Goal: Task Accomplishment & Management: Manage account settings

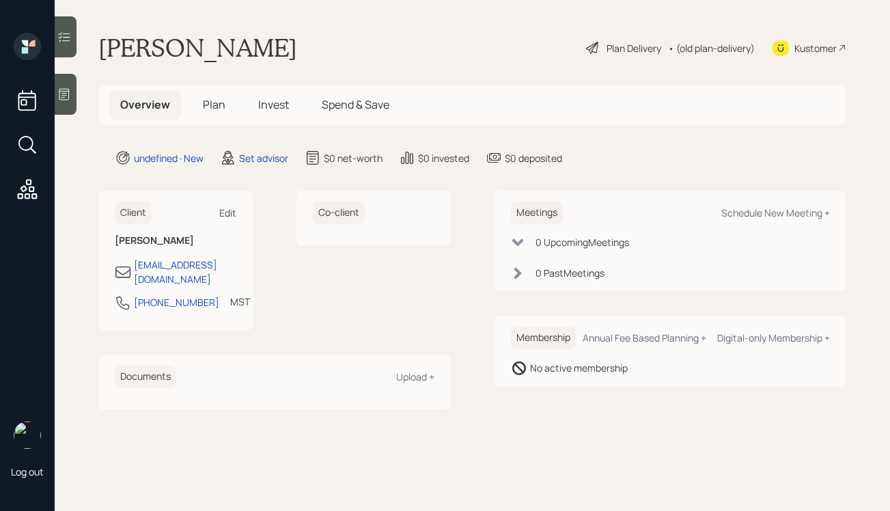
click at [228, 209] on div "Edit" at bounding box center [227, 212] width 17 height 13
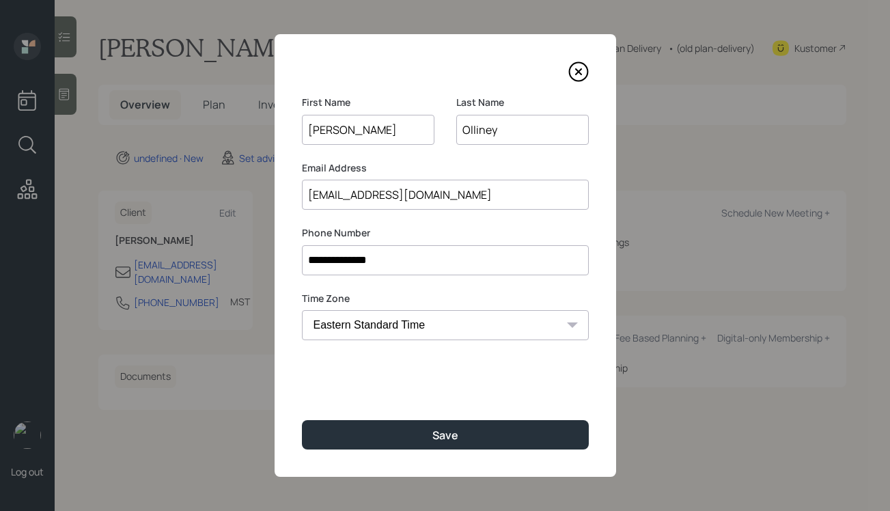
click at [481, 331] on select "Eastern Standard Time Central Standard Time Mountain Standard Time Pacific Stan…" at bounding box center [445, 325] width 287 height 30
select select "America/[GEOGRAPHIC_DATA]"
click at [302, 310] on select "Eastern Standard Time Central Standard Time Mountain Standard Time Pacific Stan…" at bounding box center [445, 325] width 287 height 30
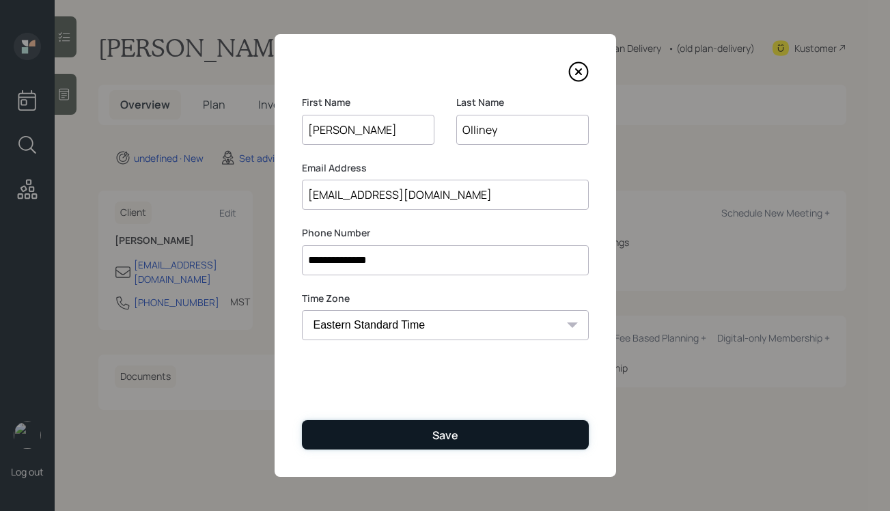
click at [453, 428] on div "Save" at bounding box center [445, 435] width 26 height 15
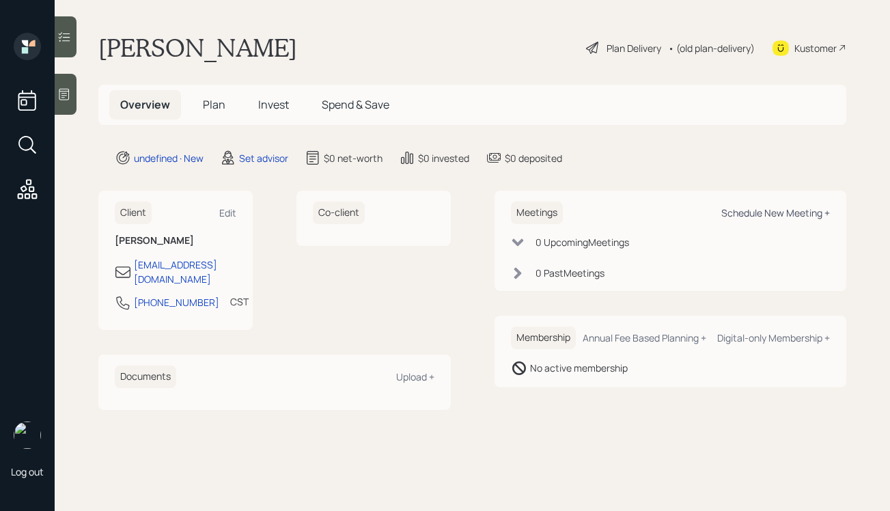
click at [749, 212] on div "Schedule New Meeting +" at bounding box center [775, 212] width 109 height 13
select select "round-[PERSON_NAME]"
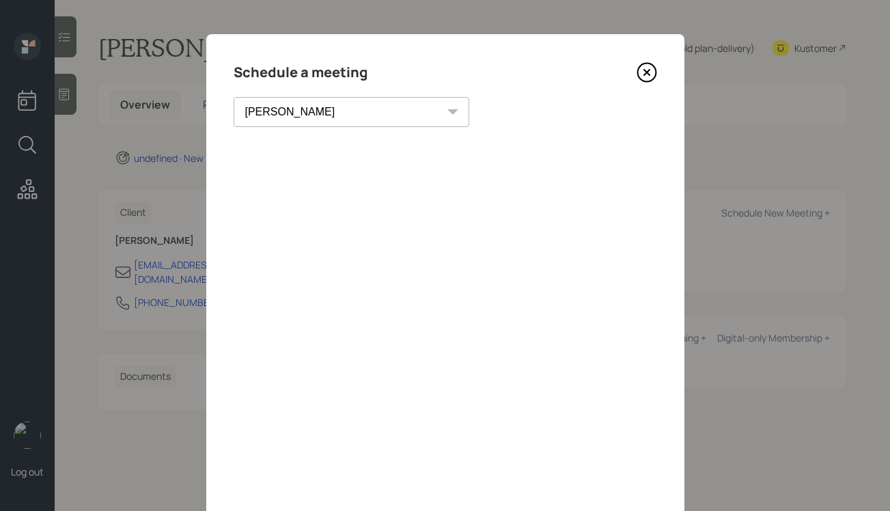
click at [645, 72] on icon at bounding box center [645, 72] width 5 height 5
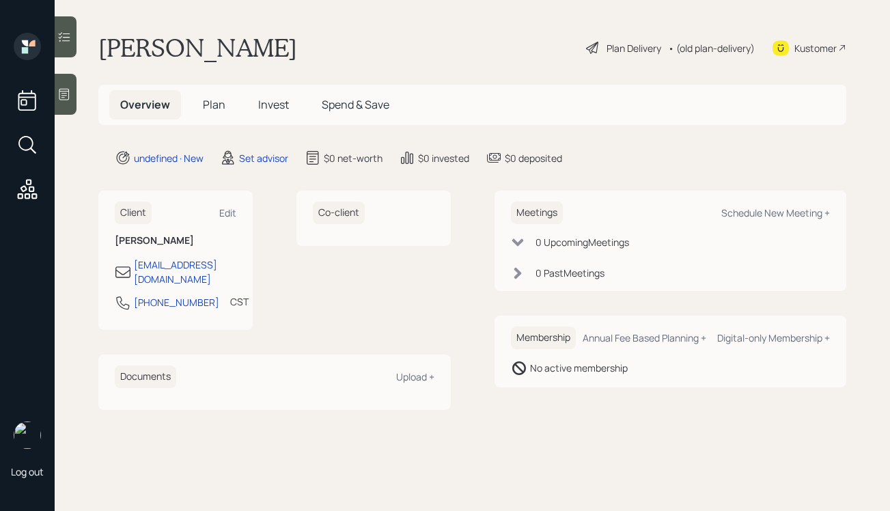
click at [72, 96] on div at bounding box center [66, 94] width 22 height 41
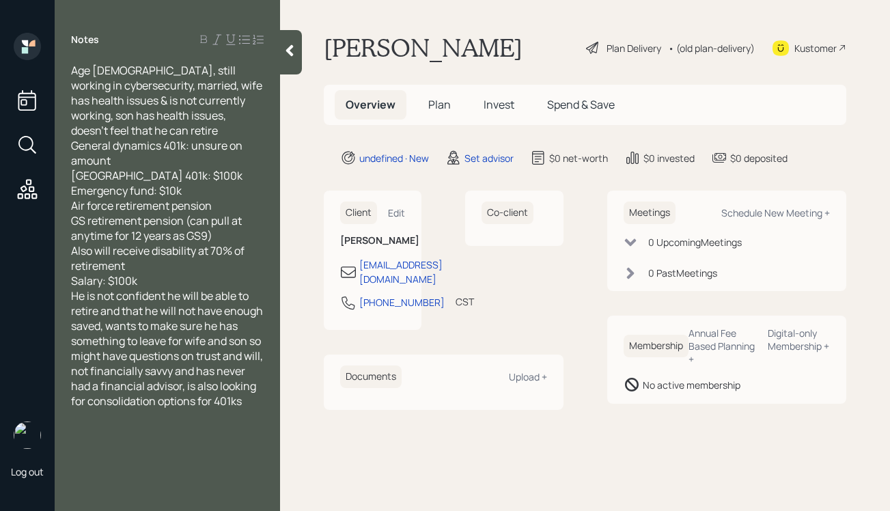
click at [206, 279] on div "Salary: $100k" at bounding box center [167, 280] width 193 height 15
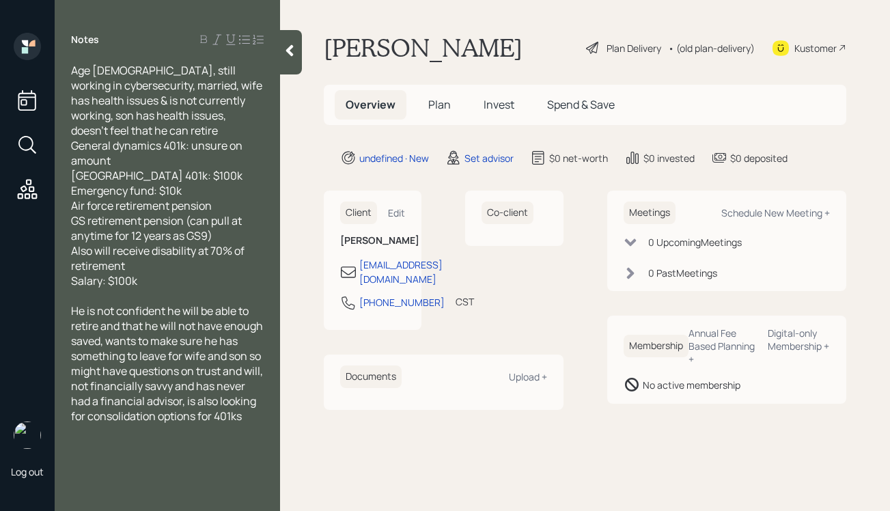
click at [307, 40] on main "[PERSON_NAME] Plan Delivery • (old plan-delivery) Kustomer Overview Plan Invest…" at bounding box center [585, 255] width 610 height 511
click at [296, 48] on icon at bounding box center [290, 51] width 14 height 14
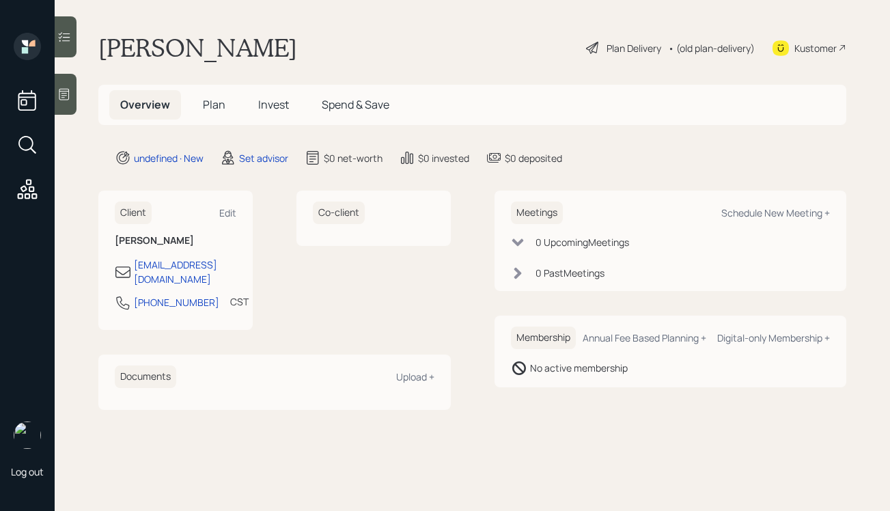
click at [68, 98] on icon at bounding box center [64, 94] width 14 height 14
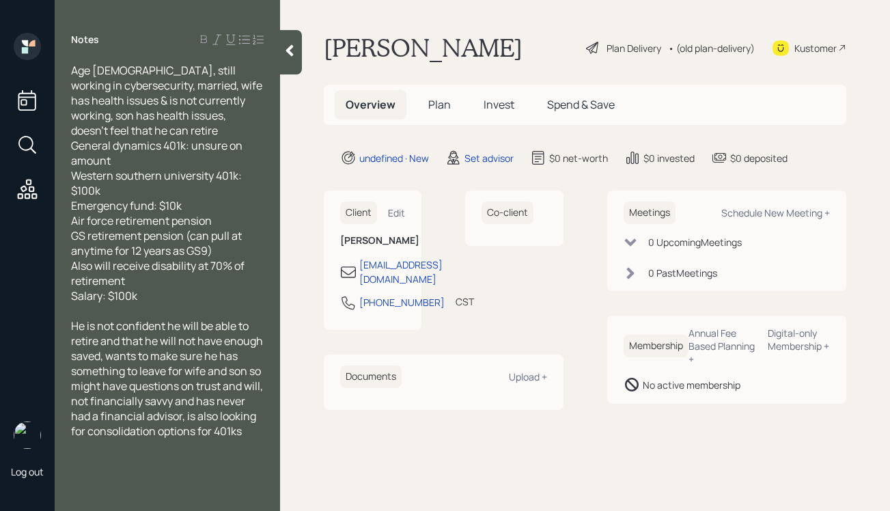
click at [285, 57] on icon at bounding box center [290, 51] width 14 height 14
